Goal: Task Accomplishment & Management: Use online tool/utility

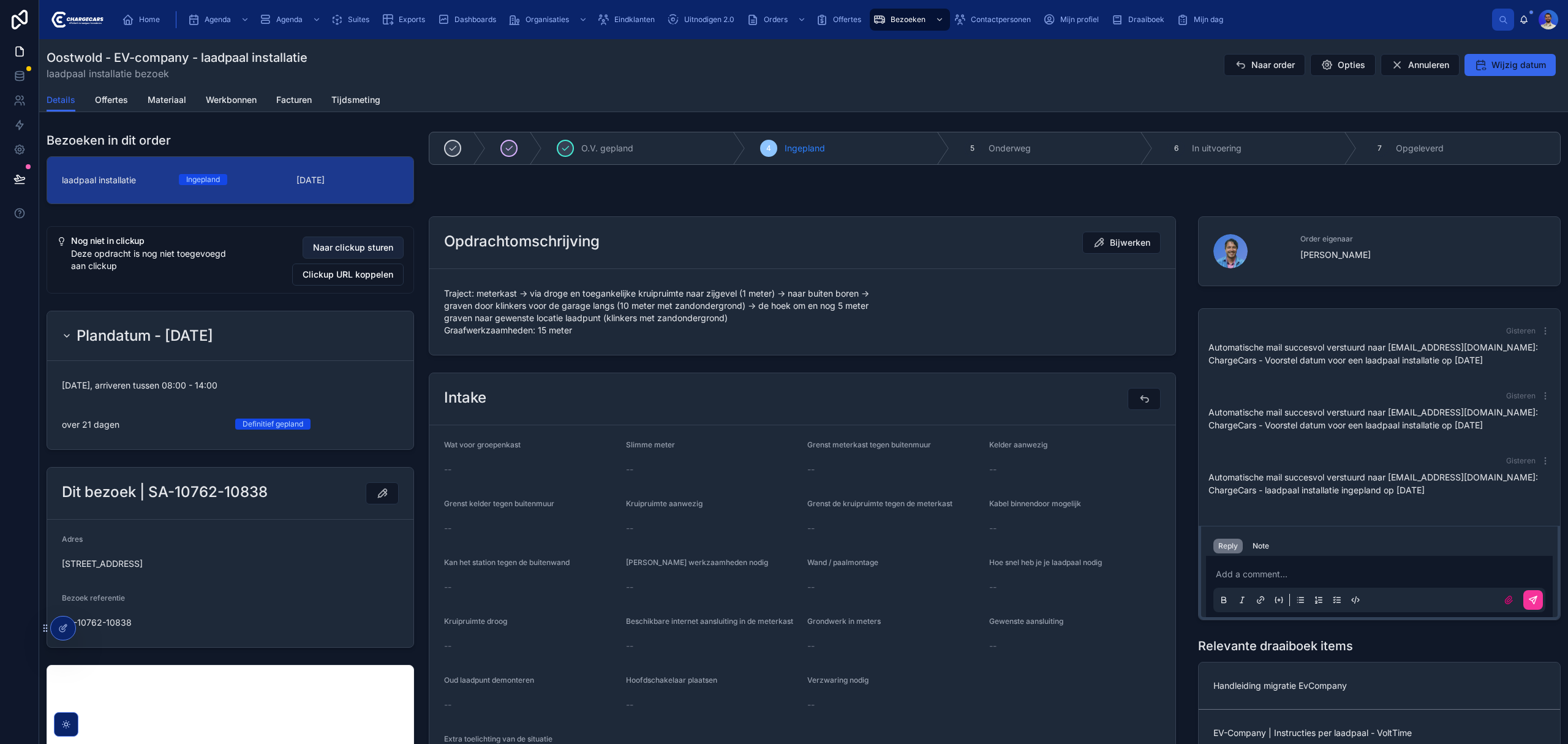
click at [363, 251] on span "Naar clickup sturen" at bounding box center [352, 248] width 80 height 12
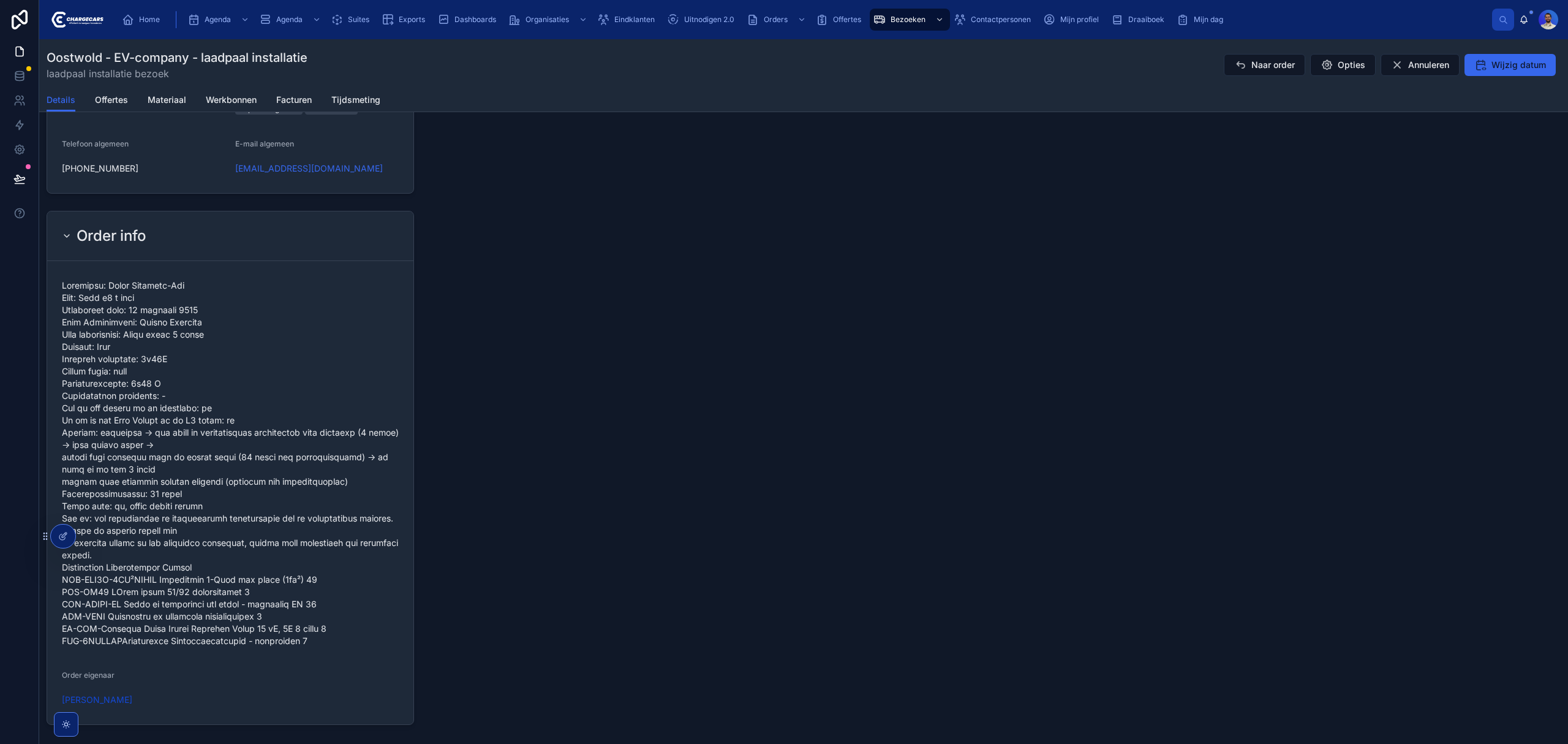
scroll to position [735, 0]
